Goal: Check status

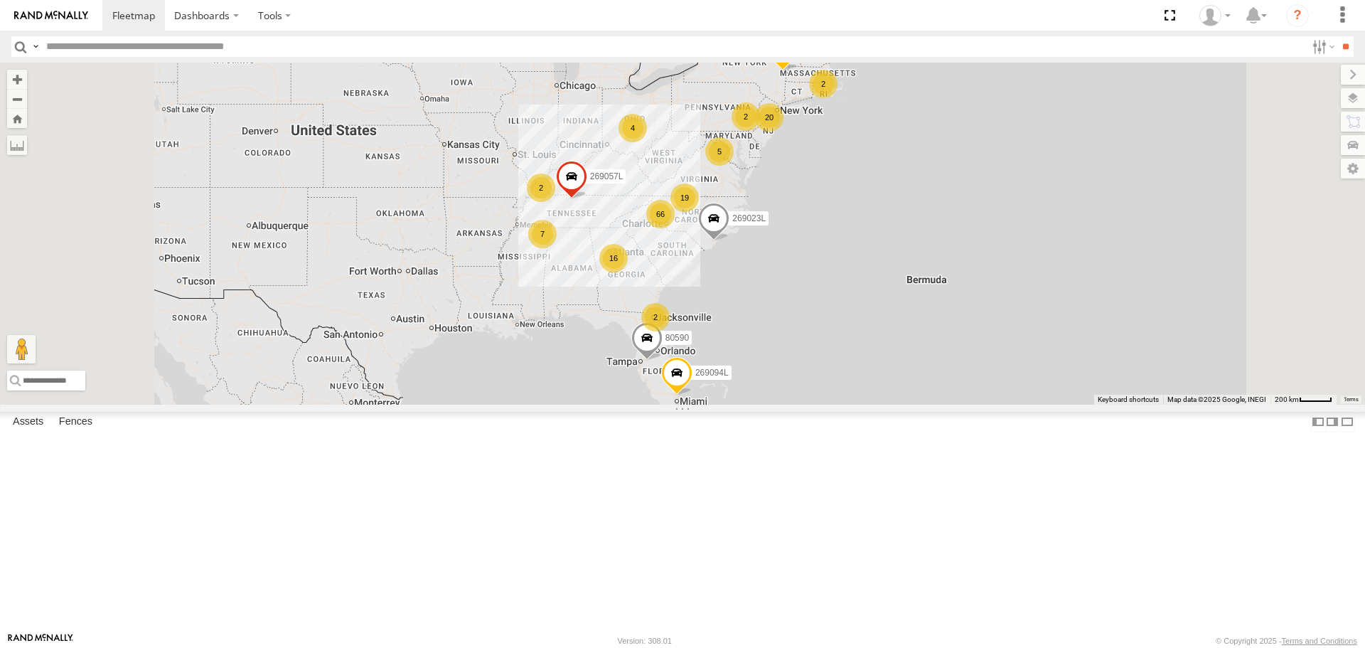
click at [78, 47] on input "text" at bounding box center [674, 46] width 1266 height 21
type input "*******"
click at [1338, 36] on input "**" at bounding box center [1346, 46] width 16 height 21
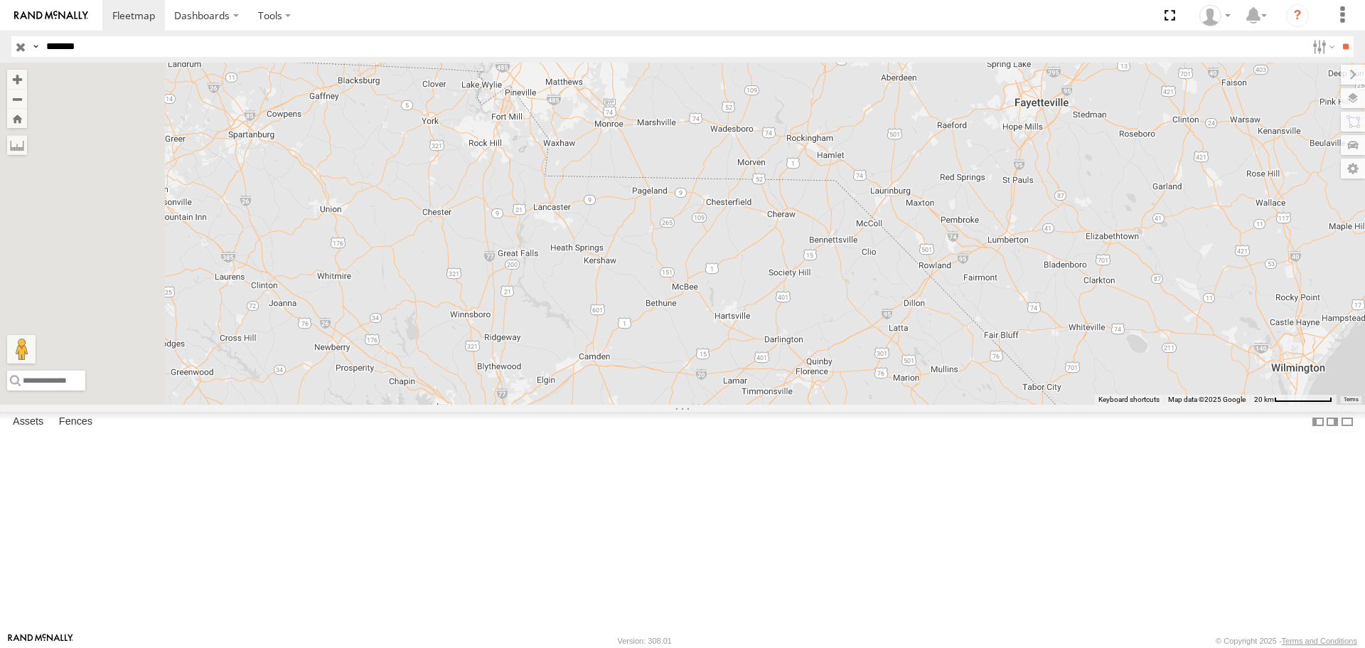
drag, startPoint x: 708, startPoint y: 222, endPoint x: 1040, endPoint y: 594, distance: 498.2
click at [1039, 404] on div "56-0464" at bounding box center [682, 233] width 1365 height 341
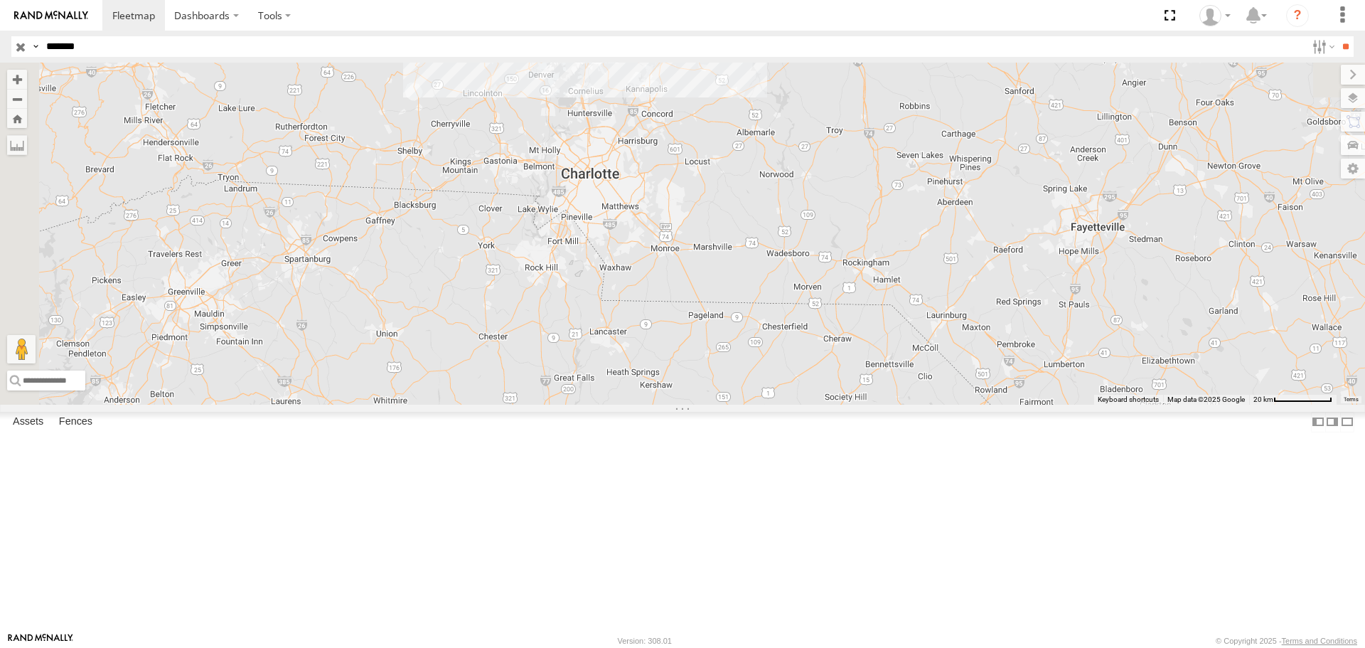
drag, startPoint x: 762, startPoint y: 314, endPoint x: 842, endPoint y: 526, distance: 226.4
click at [842, 404] on div "56-0464" at bounding box center [682, 233] width 1365 height 341
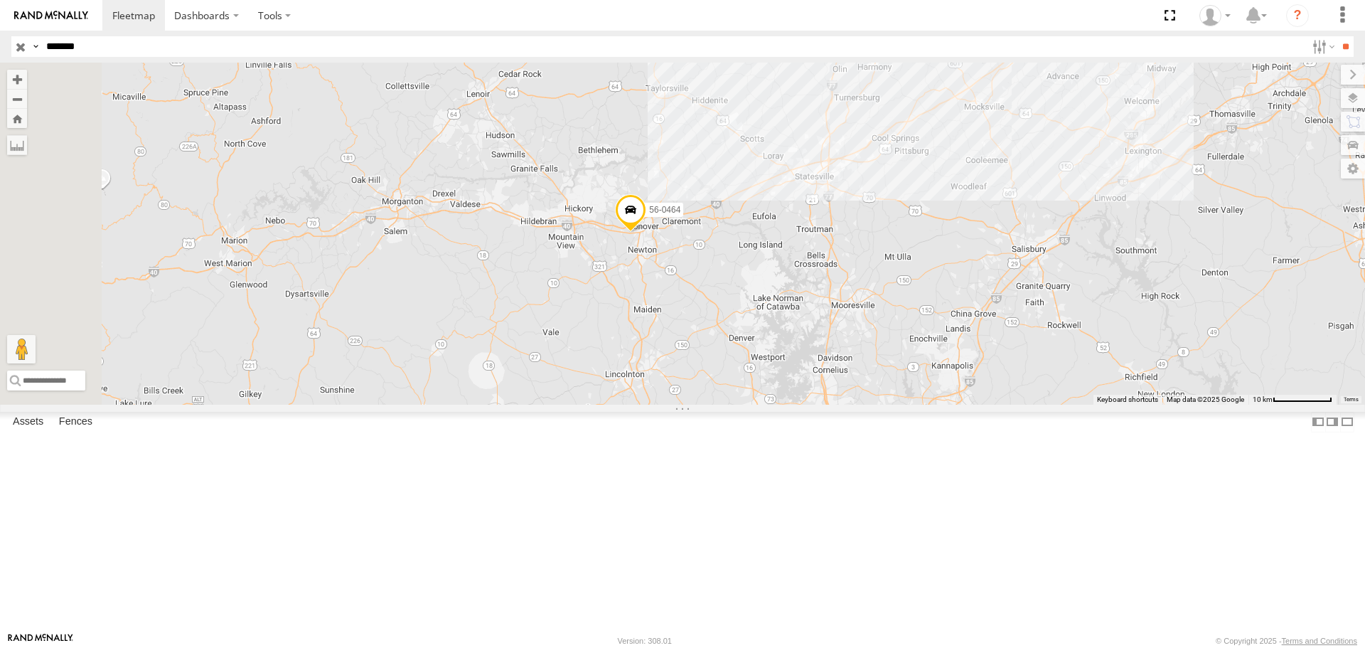
drag, startPoint x: 647, startPoint y: 272, endPoint x: 728, endPoint y: 501, distance: 242.9
click at [703, 404] on div "56-0464" at bounding box center [682, 233] width 1365 height 341
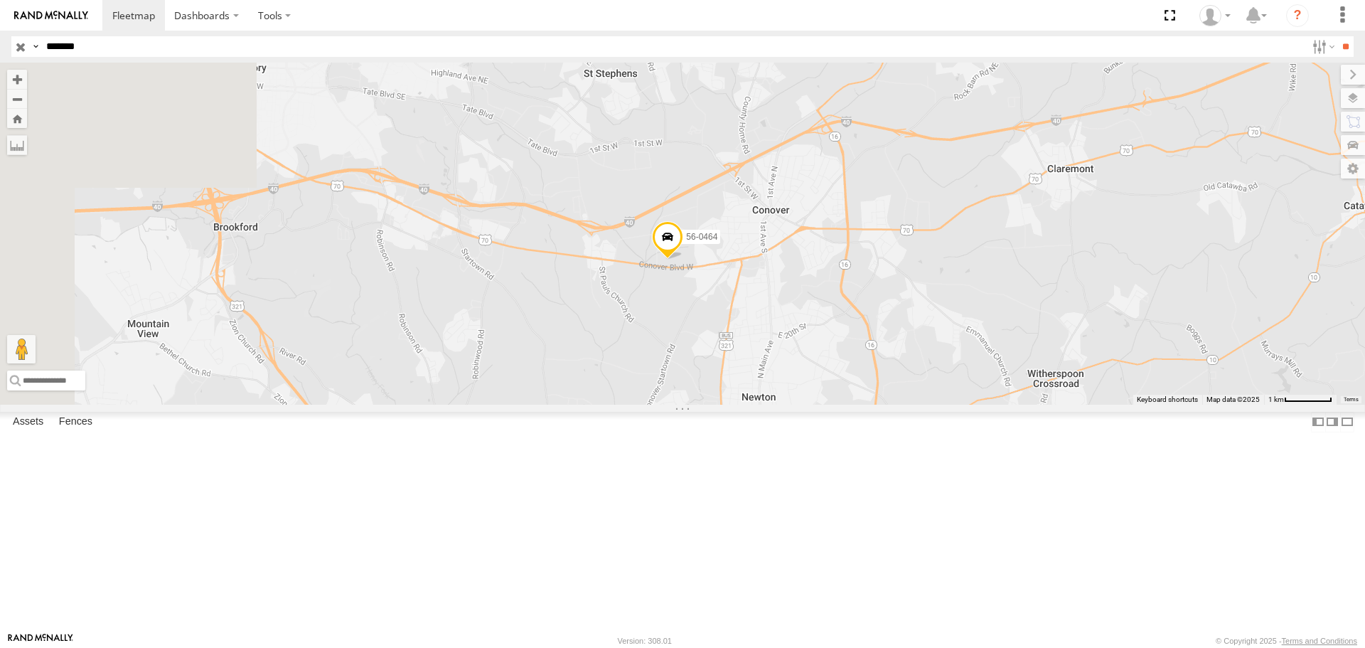
drag, startPoint x: 627, startPoint y: 326, endPoint x: 857, endPoint y: 532, distance: 308.2
click at [857, 404] on div "56-0464" at bounding box center [682, 233] width 1365 height 341
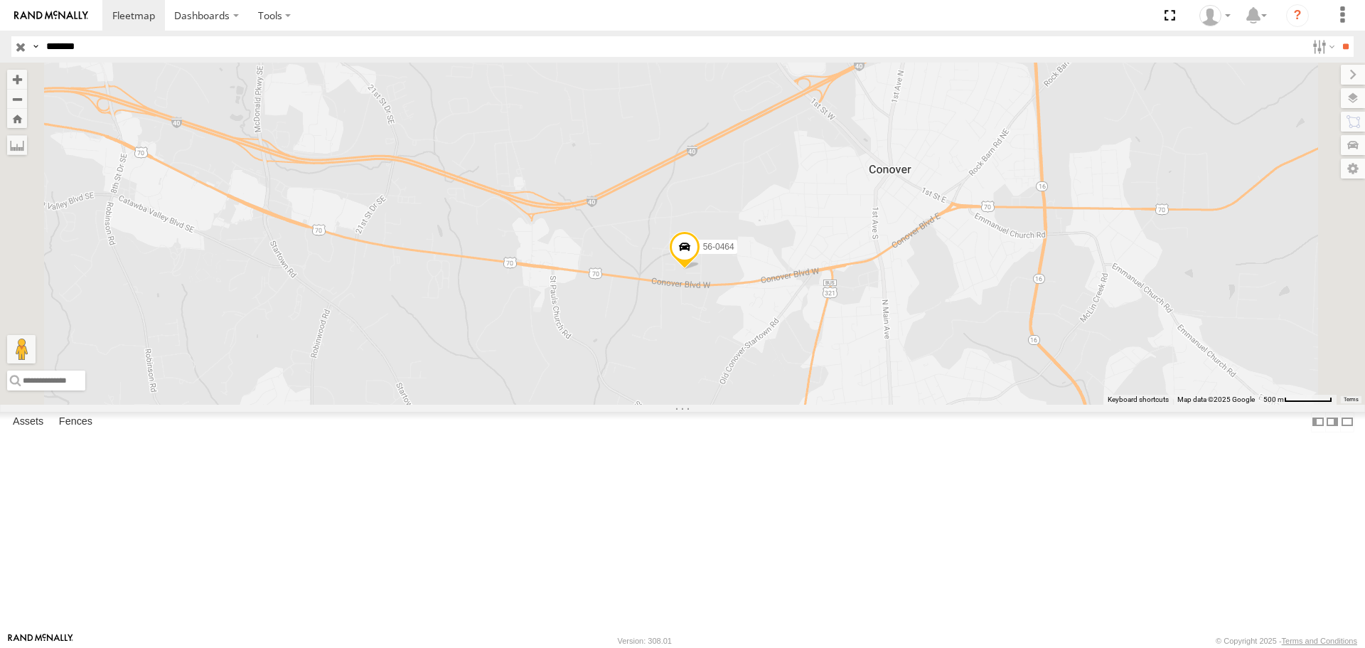
drag, startPoint x: 826, startPoint y: 360, endPoint x: 840, endPoint y: 521, distance: 162.0
click at [840, 404] on div "56-0464" at bounding box center [682, 233] width 1365 height 341
